Goal: Task Accomplishment & Management: Use online tool/utility

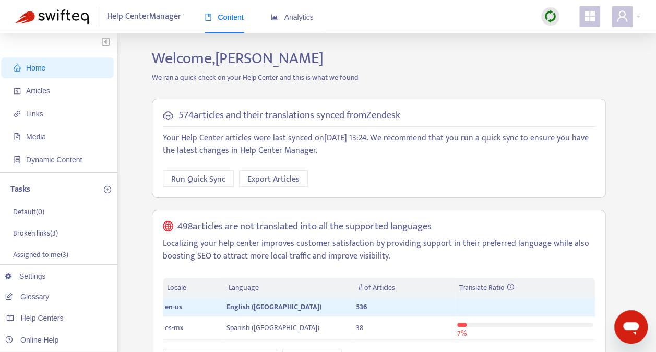
click at [549, 11] on img at bounding box center [550, 16] width 13 height 13
click at [573, 33] on link "Quick Sync" at bounding box center [572, 38] width 44 height 12
click at [50, 232] on p "Broken links ( 3 )" at bounding box center [35, 233] width 45 height 11
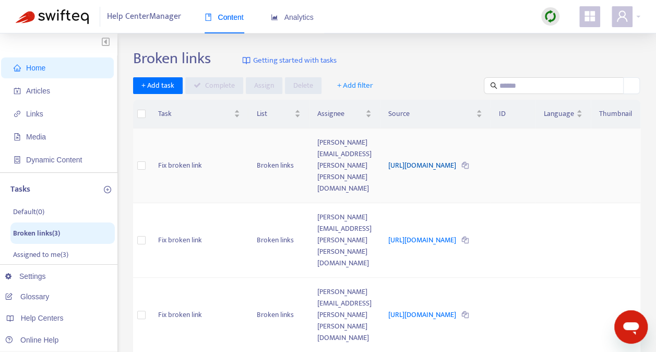
click at [435, 159] on link "https://www.whiplashmerch.com/contact" at bounding box center [422, 165] width 69 height 12
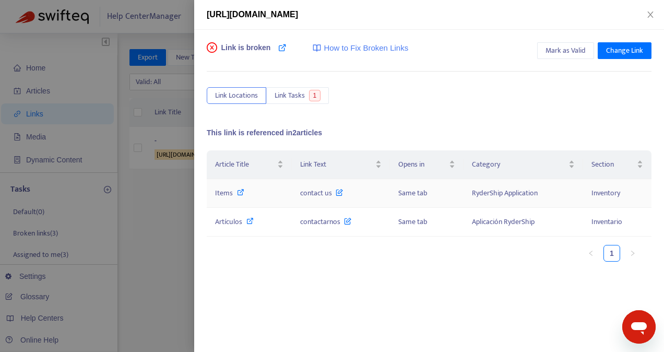
click at [316, 189] on span "contact us" at bounding box center [321, 193] width 43 height 12
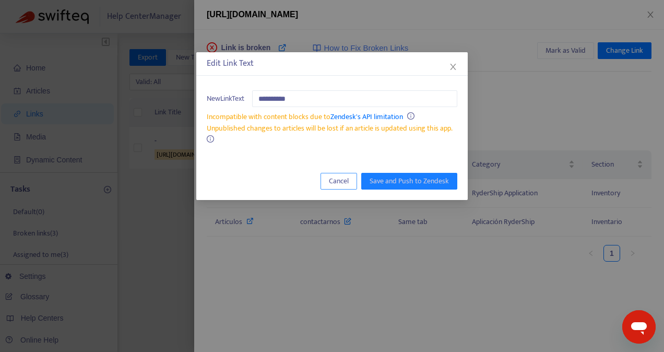
click at [343, 182] on span "Cancel" at bounding box center [339, 180] width 20 height 11
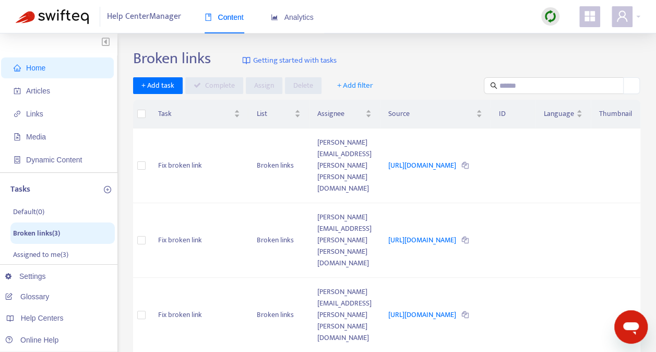
click at [546, 12] on img at bounding box center [550, 16] width 13 height 13
click at [568, 35] on link "Quick Sync" at bounding box center [572, 38] width 44 height 12
click at [446, 234] on link "[URL][DOMAIN_NAME]" at bounding box center [422, 240] width 69 height 12
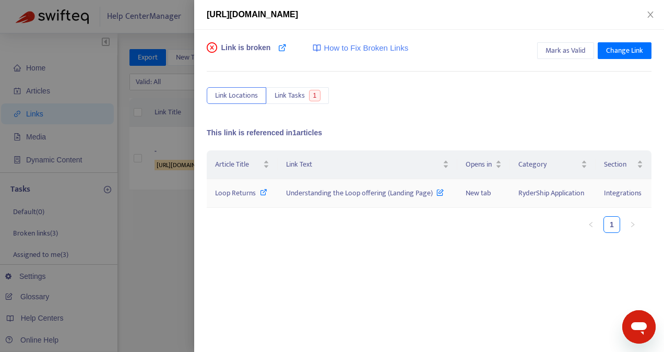
click at [249, 189] on span "Loop Returns" at bounding box center [235, 193] width 41 height 12
click at [653, 11] on icon "close" at bounding box center [650, 14] width 8 height 8
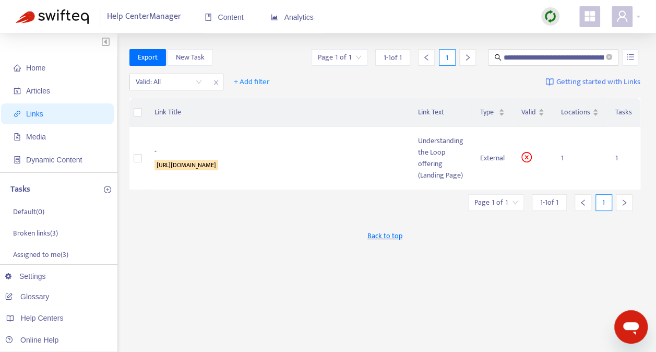
click at [546, 10] on img at bounding box center [550, 16] width 13 height 13
click at [568, 38] on link "Quick Sync" at bounding box center [572, 38] width 44 height 12
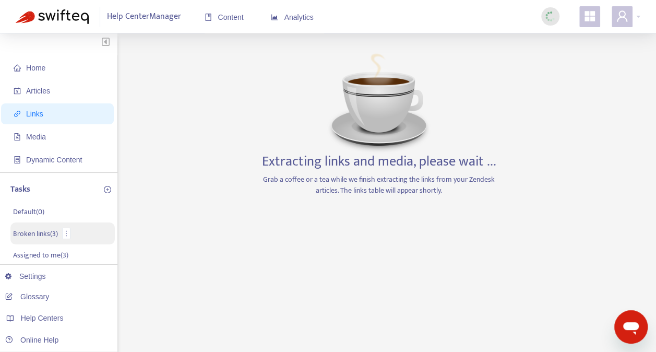
click at [35, 233] on p "Broken links ( 3 )" at bounding box center [35, 233] width 45 height 11
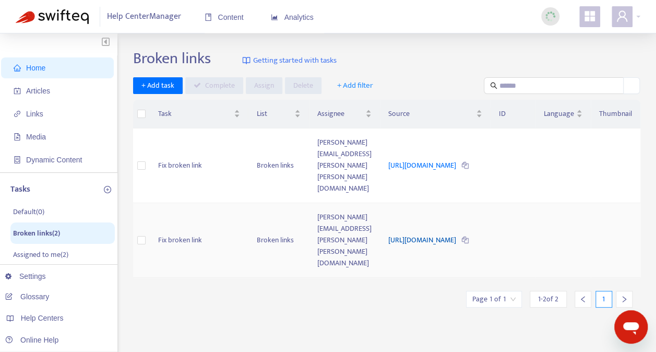
click at [388, 234] on link "[URL][DOMAIN_NAME]" at bounding box center [422, 240] width 69 height 12
click at [468, 15] on div "Help Center Manager Content Analytics" at bounding box center [328, 16] width 656 height 33
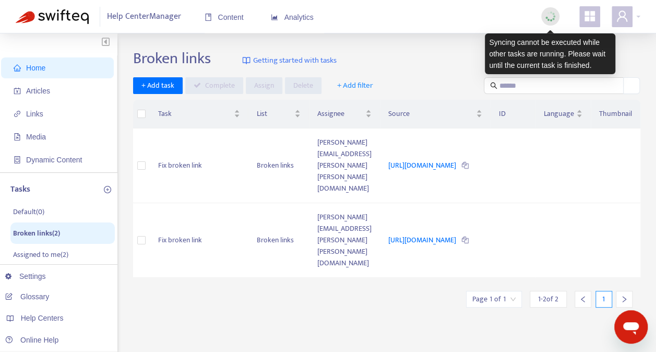
click at [547, 14] on img at bounding box center [550, 16] width 13 height 13
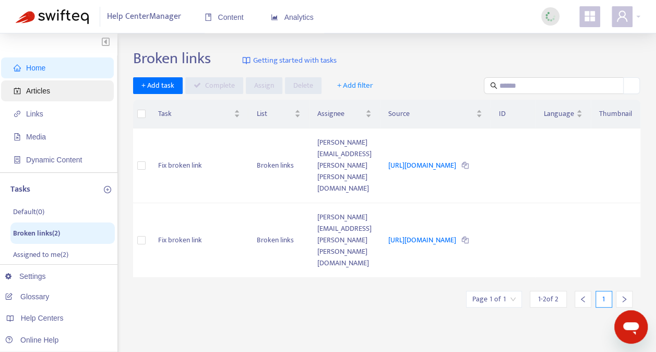
click at [38, 88] on span "Articles" at bounding box center [38, 91] width 24 height 8
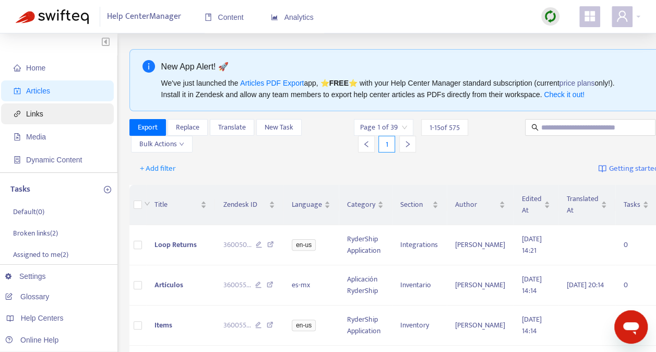
click at [37, 111] on span "Links" at bounding box center [34, 114] width 17 height 8
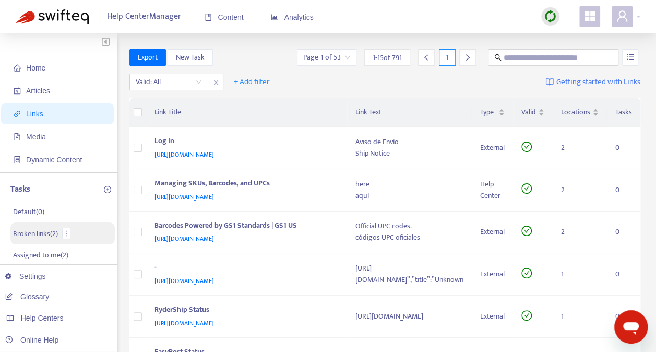
click at [33, 234] on p "Broken links ( 2 )" at bounding box center [35, 233] width 45 height 11
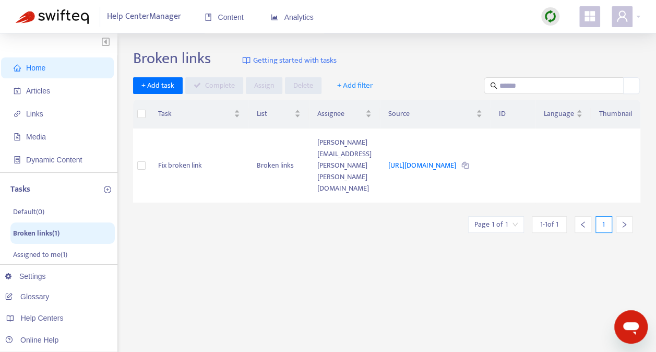
click at [357, 272] on div "Broken links Getting started with tasks + Add task Complete Assign Delete + Add…" at bounding box center [386, 354] width 507 height 611
click at [425, 159] on link "[URL][DOMAIN_NAME]" at bounding box center [422, 165] width 69 height 12
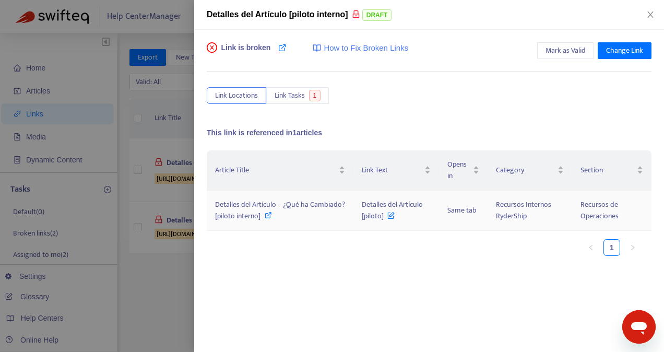
click at [271, 204] on span "Detalles del Artículo – ¿Qué ha Cambiado? [piloto interno]" at bounding box center [280, 209] width 130 height 23
click at [276, 204] on span "Detalles del Artículo – ¿Qué ha Cambiado? [piloto interno]" at bounding box center [280, 209] width 130 height 23
click at [564, 49] on span "Mark as Valid" at bounding box center [565, 50] width 40 height 11
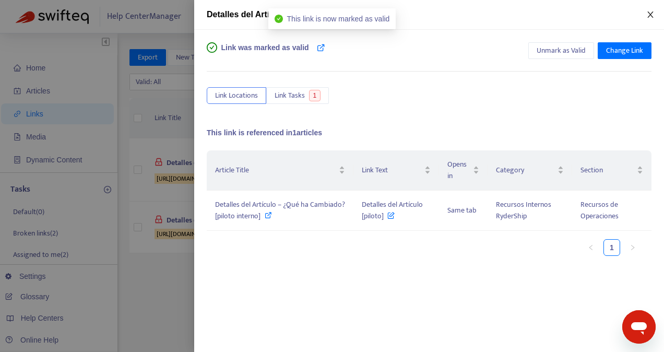
click at [649, 10] on button "Close" at bounding box center [650, 15] width 15 height 10
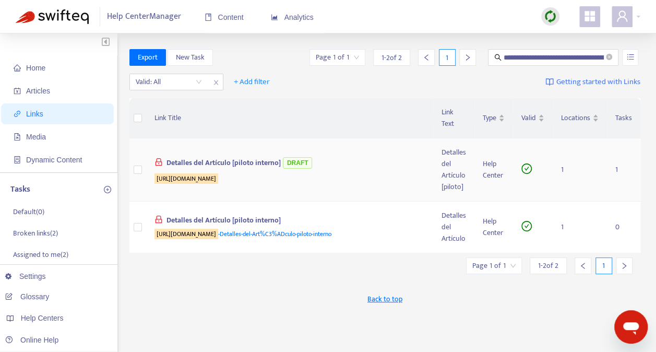
click at [247, 160] on div "Detalles del Artículo [piloto interno] DRAFT" at bounding box center [287, 163] width 267 height 17
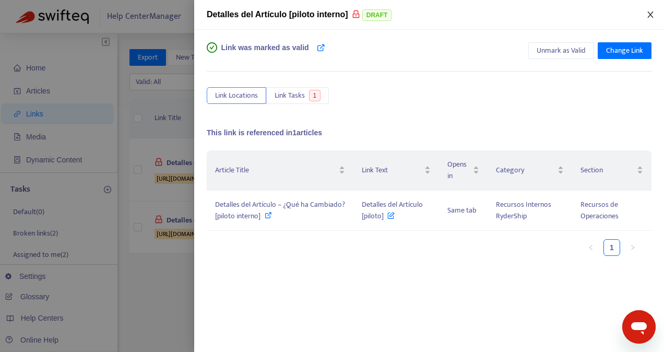
click at [649, 13] on icon "close" at bounding box center [650, 14] width 8 height 8
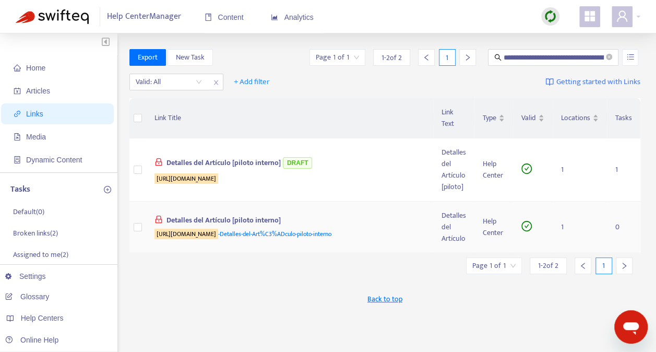
click at [265, 214] on div "Detalles del Artículo [piloto interno]" at bounding box center [287, 221] width 267 height 14
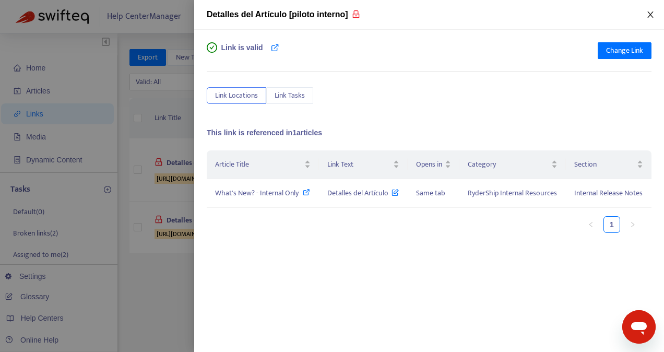
click at [647, 14] on icon "close" at bounding box center [650, 14] width 8 height 8
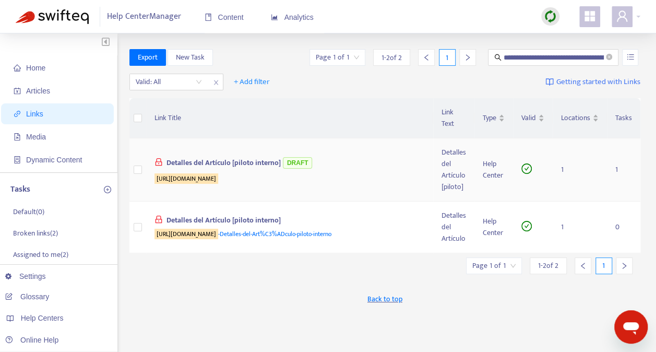
click at [253, 165] on div "Detalles del Artículo [piloto interno] DRAFT" at bounding box center [287, 163] width 267 height 17
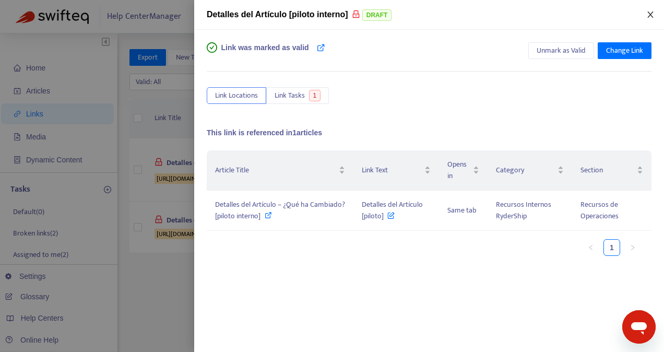
click at [648, 13] on icon "close" at bounding box center [650, 14] width 6 height 6
click at [174, 309] on div at bounding box center [332, 176] width 664 height 352
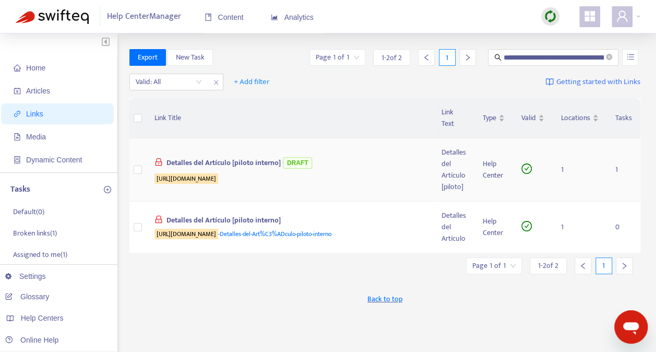
click at [233, 157] on div "Detalles del Artículo [piloto interno] DRAFT" at bounding box center [287, 163] width 267 height 17
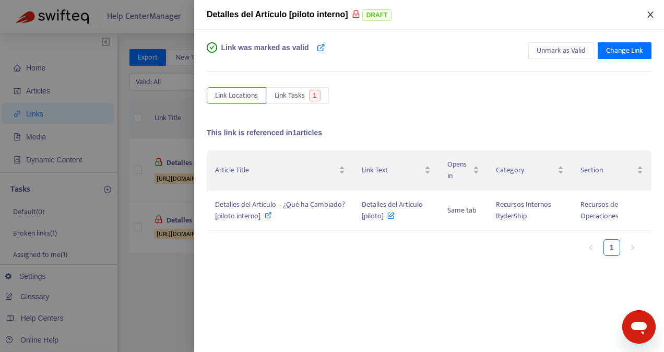
click at [646, 15] on button "Close" at bounding box center [650, 15] width 15 height 10
